Goal: Navigation & Orientation: Find specific page/section

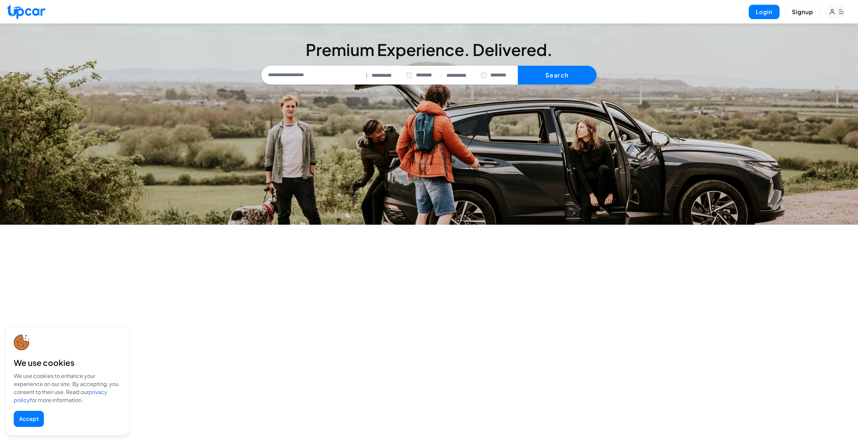
select select "********"
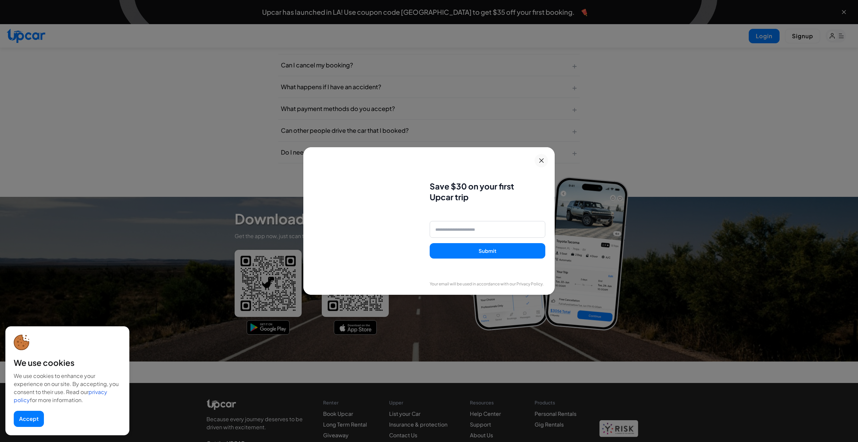
scroll to position [3069, 0]
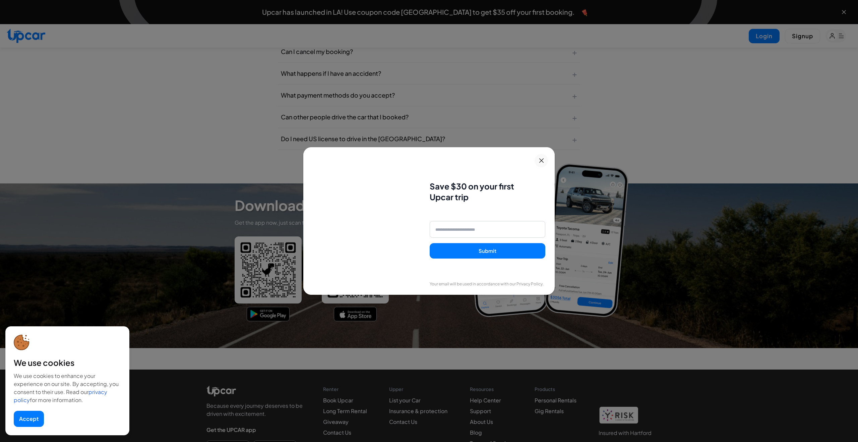
click at [542, 162] on icon at bounding box center [541, 160] width 8 height 8
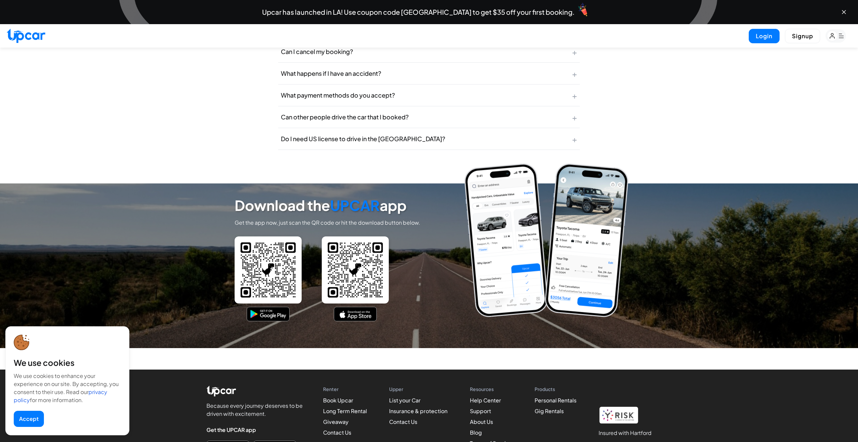
scroll to position [3115, 0]
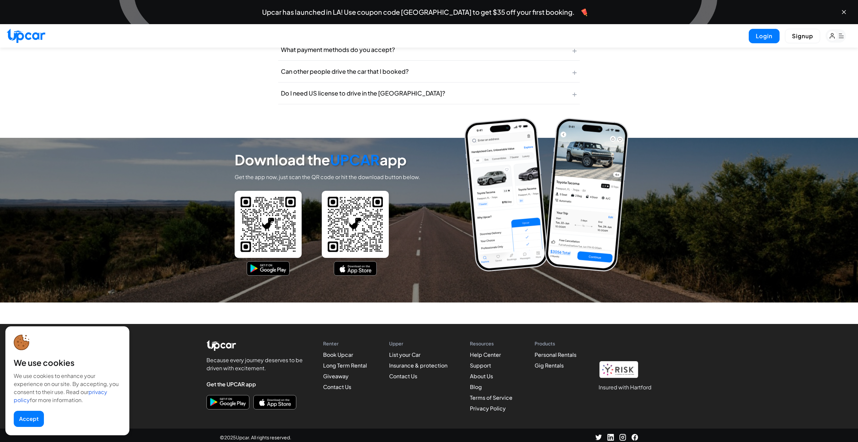
click at [482, 377] on ul "Help Center Support About Us Blog Terms of Service Privacy Policy" at bounding box center [491, 381] width 43 height 62
click at [482, 375] on li "About Us" at bounding box center [491, 376] width 43 height 8
click at [481, 372] on link "About Us" at bounding box center [481, 375] width 23 height 7
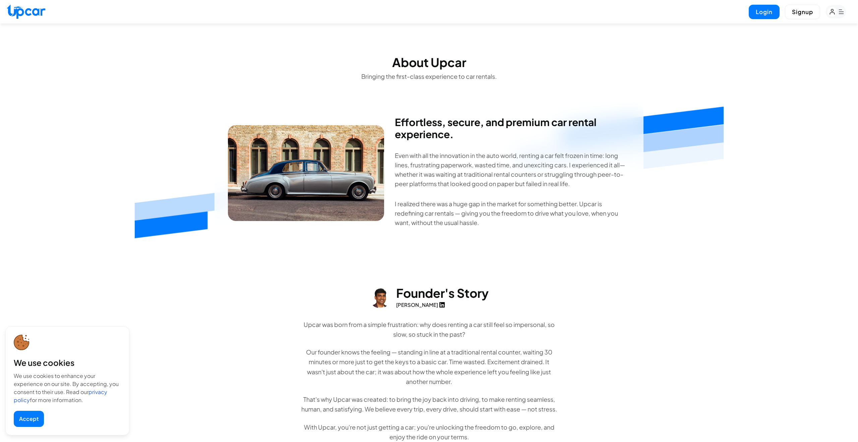
click at [428, 303] on link "[PERSON_NAME]" at bounding box center [420, 305] width 49 height 8
